Goal: Ask a question

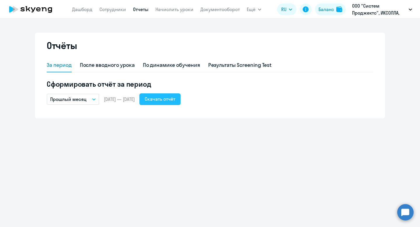
click at [170, 99] on div "Скачать отчёт" at bounding box center [160, 98] width 31 height 7
click at [76, 8] on link "Дашборд" at bounding box center [82, 9] width 20 height 6
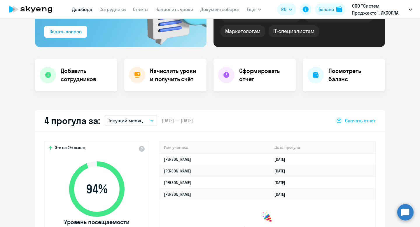
scroll to position [96, 0]
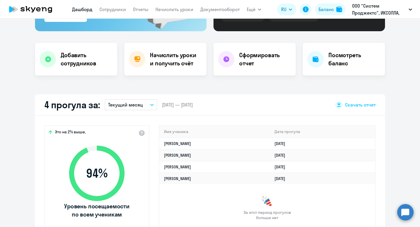
click at [130, 103] on p "Текущий месяц" at bounding box center [125, 104] width 35 height 7
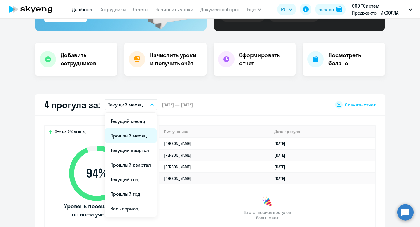
click at [131, 136] on li "Прошлый месяц" at bounding box center [131, 135] width 52 height 15
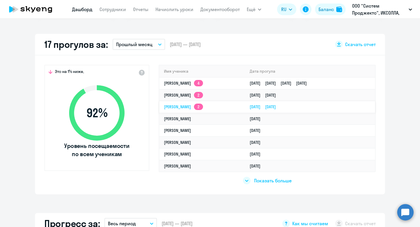
scroll to position [161, 0]
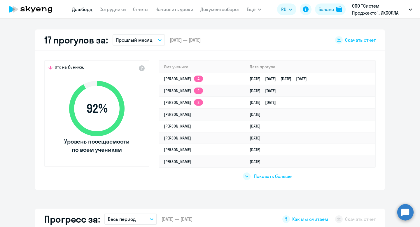
click at [246, 177] on icon at bounding box center [246, 176] width 3 height 1
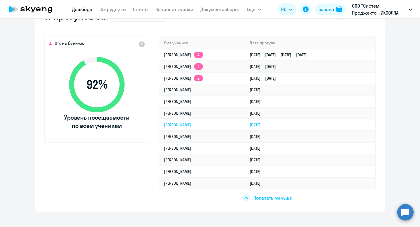
scroll to position [183, 0]
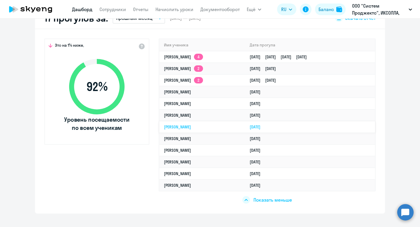
select select "30"
click at [404, 208] on circle at bounding box center [406, 212] width 16 height 16
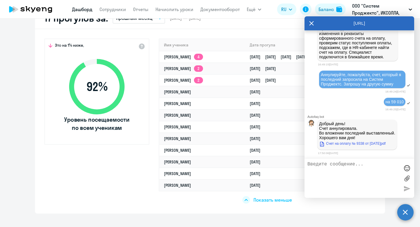
scroll to position [16707, 0]
click at [339, 167] on textarea at bounding box center [354, 178] width 92 height 33
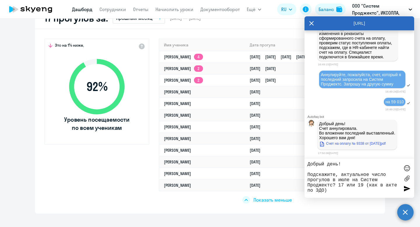
click at [391, 185] on textarea "Добрый день! Подскажите, актуальное число прогулов в июле на Систем Проджектс? …" at bounding box center [354, 178] width 92 height 33
click at [347, 186] on textarea "Добрый день! Подскажите, актуальное число прогулов в июле на Систем Проджектс? …" at bounding box center [354, 178] width 92 height 33
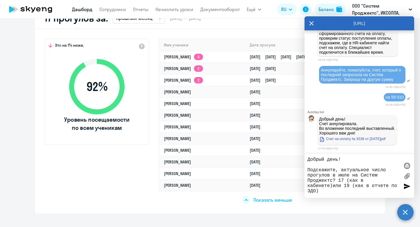
type textarea "Добрый день! Подскажите, актуальное число прогулов в июле на Систем Проджектс? …"
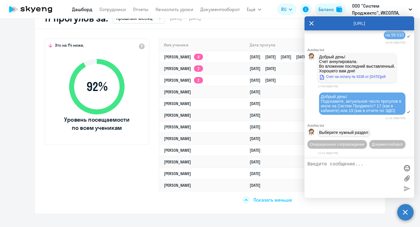
scroll to position [16792, 0]
click at [370, 144] on button "Документооборот" at bounding box center [388, 144] width 36 height 8
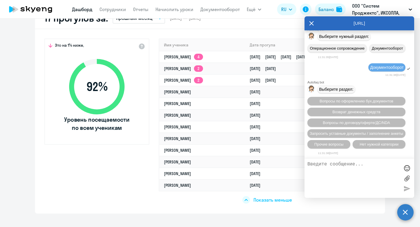
scroll to position [16892, 0]
click at [360, 143] on span "Нет нужной категории" at bounding box center [379, 144] width 39 height 4
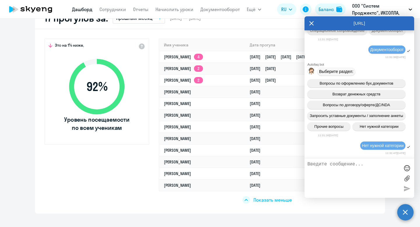
scroll to position [16910, 0]
click at [410, 215] on circle at bounding box center [406, 212] width 16 height 16
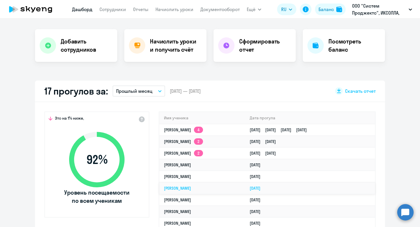
scroll to position [0, 0]
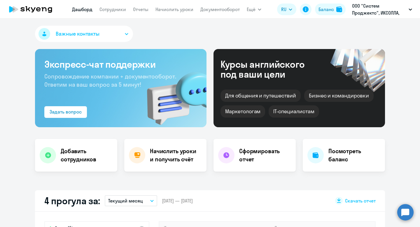
select select "30"
click at [408, 213] on circle at bounding box center [406, 212] width 16 height 16
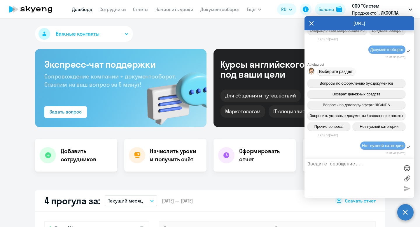
scroll to position [16968, 0]
click at [335, 169] on textarea at bounding box center [354, 178] width 92 height 33
click at [328, 166] on textarea at bounding box center [354, 178] width 92 height 33
drag, startPoint x: 322, startPoint y: 126, endPoint x: 399, endPoint y: 137, distance: 77.5
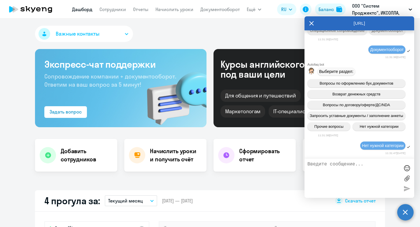
copy span "Подскажите, актуальное число прогулов в июле на Систем Проджектс? 17 (как в каб…"
click at [347, 162] on textarea at bounding box center [354, 178] width 92 height 33
paste textarea "Подскажите, актуальное число прогулов в июле на Систем Проджектс? 17 (как в каб…"
type textarea "Подскажите, актуальное число прогулов в июле на Систем Проджектс? 17 (как в каб…"
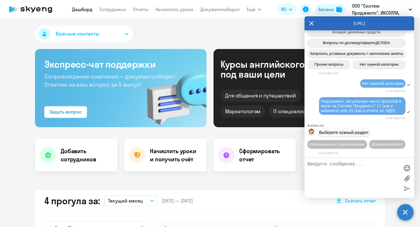
scroll to position [17043, 0]
click at [351, 142] on span "Операционное сопровождение" at bounding box center [337, 144] width 55 height 4
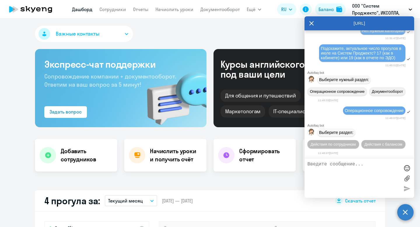
scroll to position [17098, 0]
click at [339, 142] on span "Действия по сотрудникам" at bounding box center [333, 144] width 45 height 4
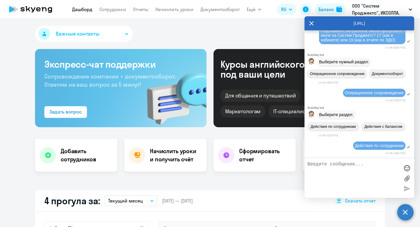
scroll to position [17176, 0]
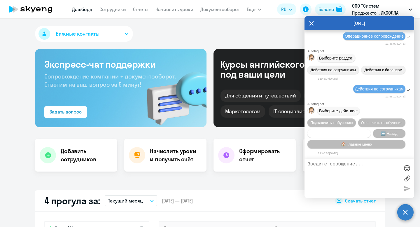
click at [347, 133] on span "Сотруднику нужна помощь" at bounding box center [339, 133] width 47 height 4
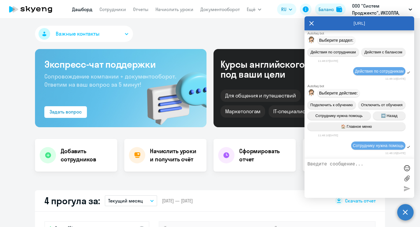
scroll to position [17382, 0]
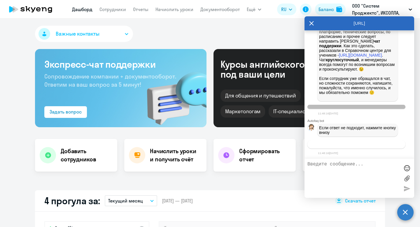
click at [348, 145] on span "Связаться с менеджером" at bounding box center [356, 144] width 45 height 4
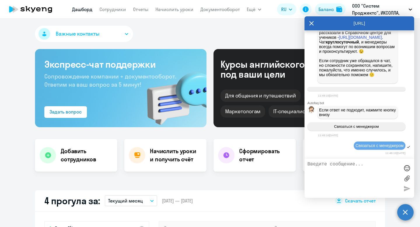
scroll to position [17400, 0]
click at [336, 165] on textarea at bounding box center [354, 178] width 92 height 33
type textarea "Такой же вопрос по проведенным занятиям. Отчеты формируются неверно?"
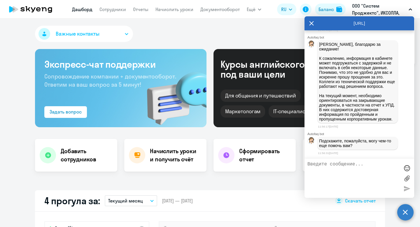
scroll to position [17603, 0]
type textarea "[PERSON_NAME], спасибо"
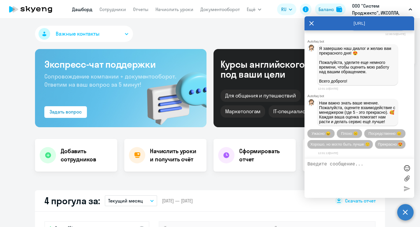
scroll to position [17752, 0]
